Goal: Find specific page/section: Find specific page/section

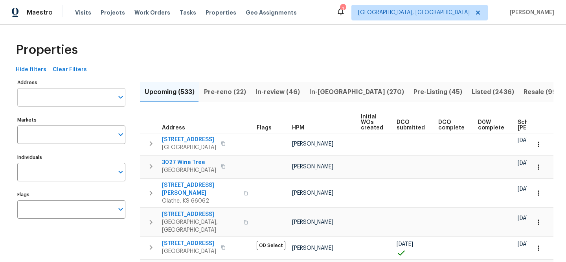
click at [79, 91] on input "Address" at bounding box center [65, 97] width 96 height 18
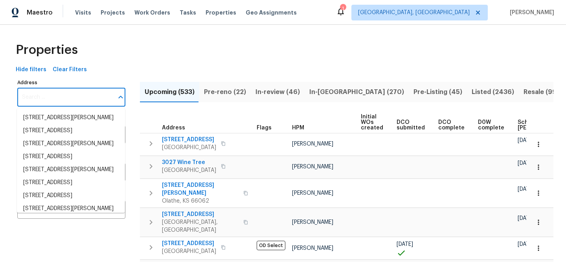
paste input "[STREET_ADDRESS]"
type input "[STREET_ADDRESS]"
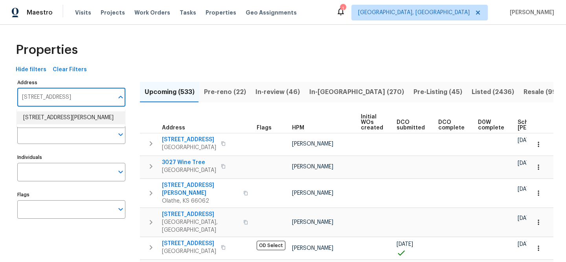
click at [85, 122] on li "[STREET_ADDRESS][PERSON_NAME]" at bounding box center [71, 117] width 108 height 13
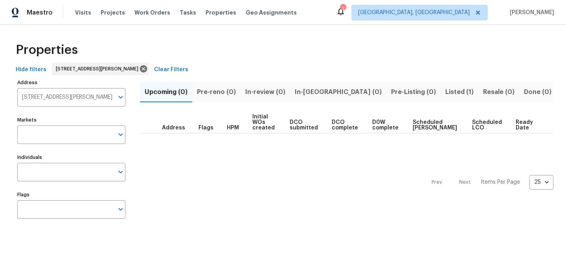
click at [446, 89] on span "Listed (1)" at bounding box center [460, 92] width 28 height 11
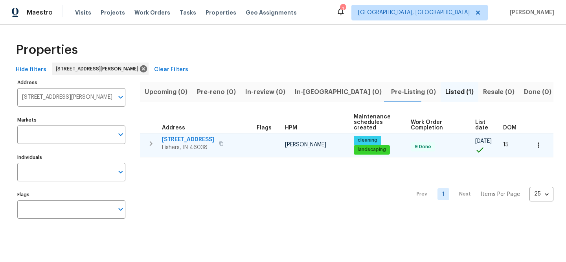
click at [183, 140] on span "[STREET_ADDRESS]" at bounding box center [188, 140] width 52 height 8
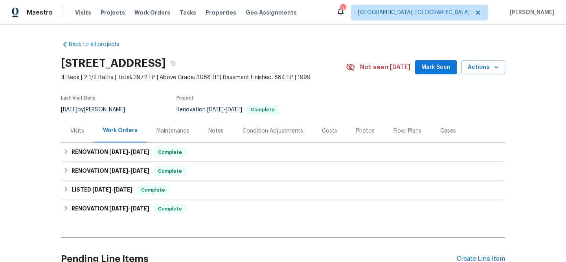
click at [74, 126] on div "Visits" at bounding box center [77, 130] width 33 height 23
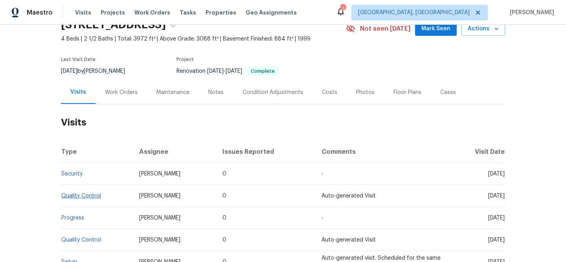
scroll to position [41, 0]
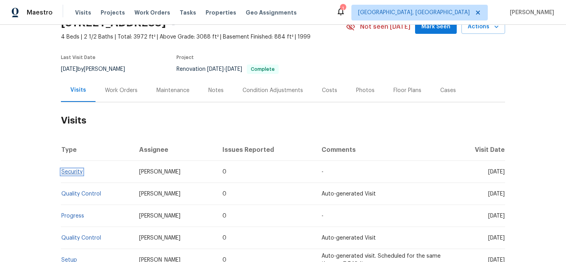
click at [74, 173] on link "Security" at bounding box center [71, 172] width 21 height 6
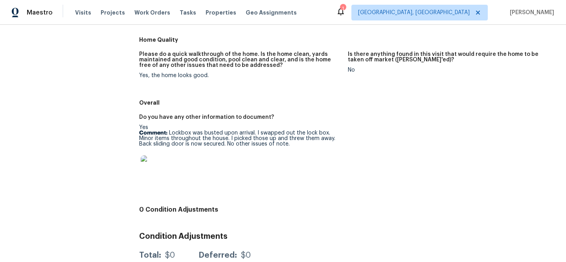
scroll to position [340, 0]
